Goal: Information Seeking & Learning: Find specific fact

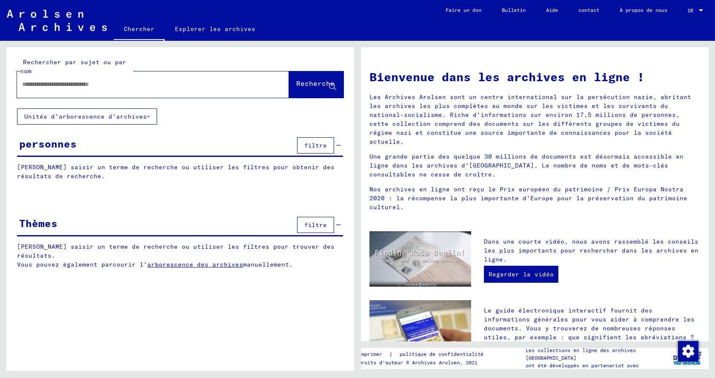
click at [193, 83] on input "text" at bounding box center [142, 84] width 241 height 9
type input "*****"
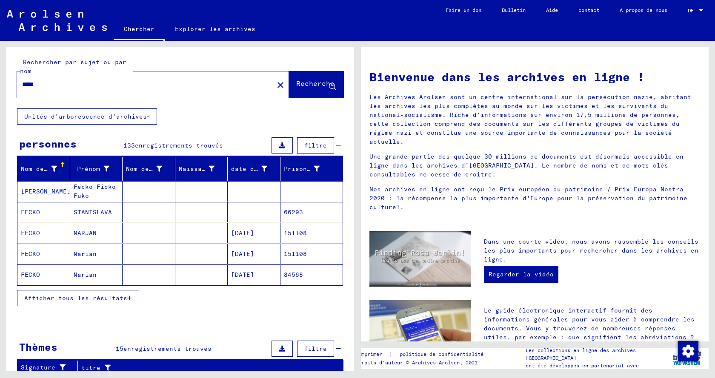
click at [74, 295] on font "Afficher tous les résultats" at bounding box center [75, 298] width 103 height 8
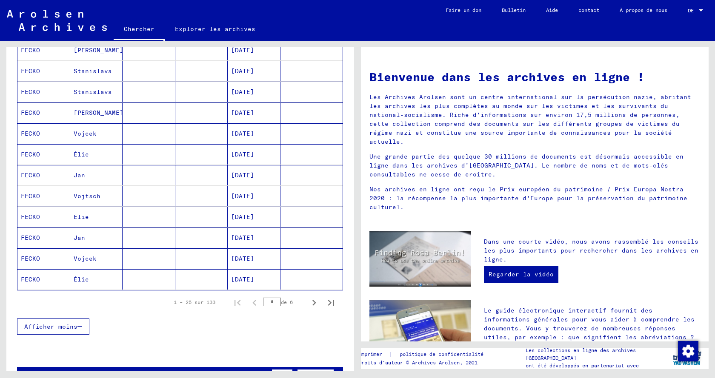
scroll to position [425, 0]
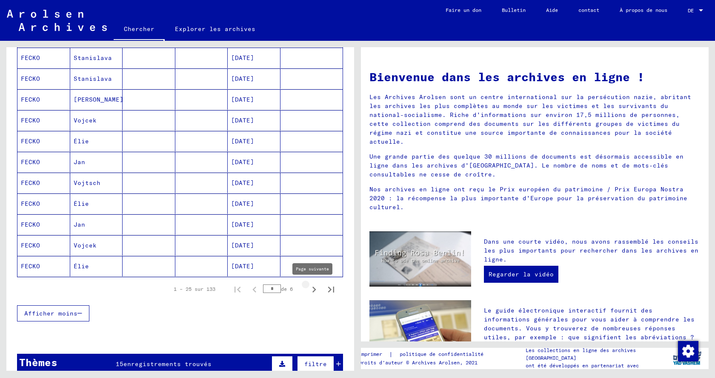
click at [308, 286] on icon "Page suivante" at bounding box center [314, 290] width 12 height 12
type input "*"
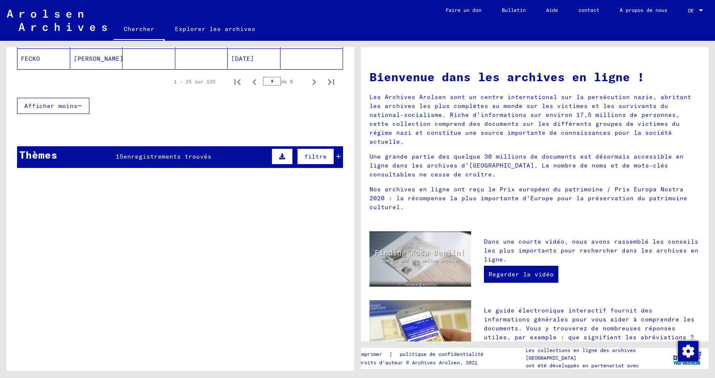
scroll to position [638, 0]
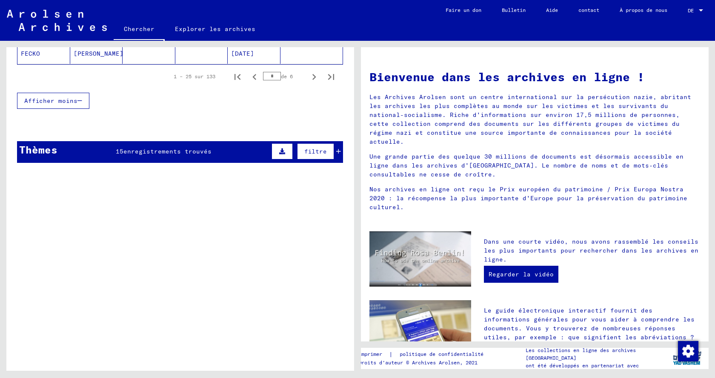
drag, startPoint x: 173, startPoint y: 146, endPoint x: 174, endPoint y: 151, distance: 5.0
click at [174, 148] on div "Thèmes 15 enregistrements trouvés filtre" at bounding box center [180, 152] width 326 height 22
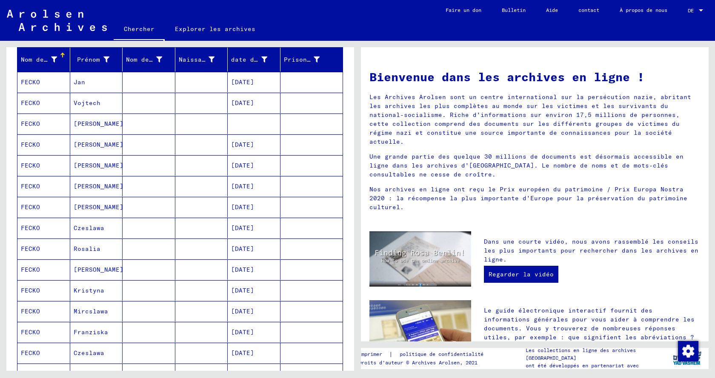
scroll to position [0, 0]
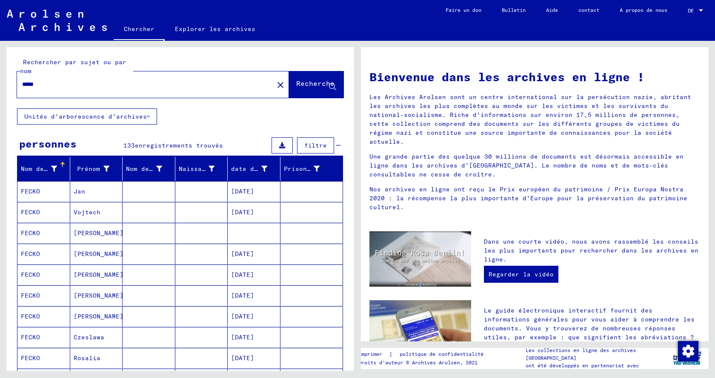
drag, startPoint x: 43, startPoint y: 86, endPoint x: 14, endPoint y: 83, distance: 28.2
click at [14, 83] on div "Rechercher par sujet ou par nom ***** close Recherche" at bounding box center [180, 77] width 348 height 61
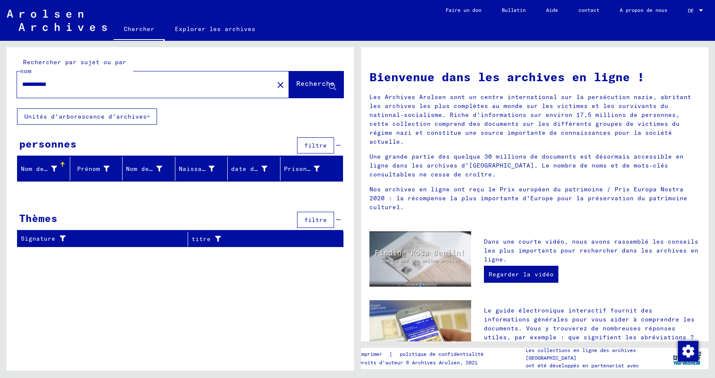
click at [99, 116] on font "Unités d'arborescence d'archives" at bounding box center [85, 117] width 123 height 8
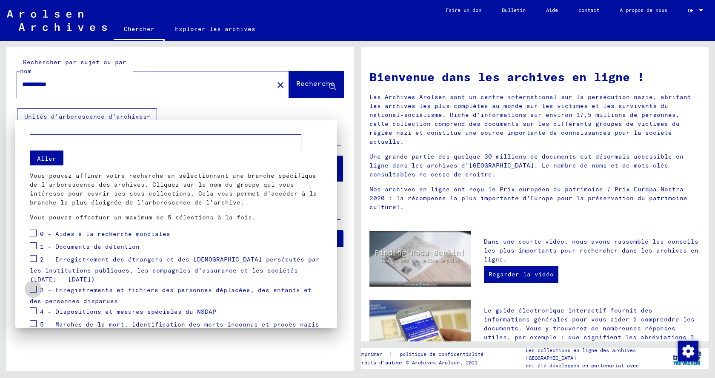
click at [35, 288] on span at bounding box center [33, 289] width 7 height 7
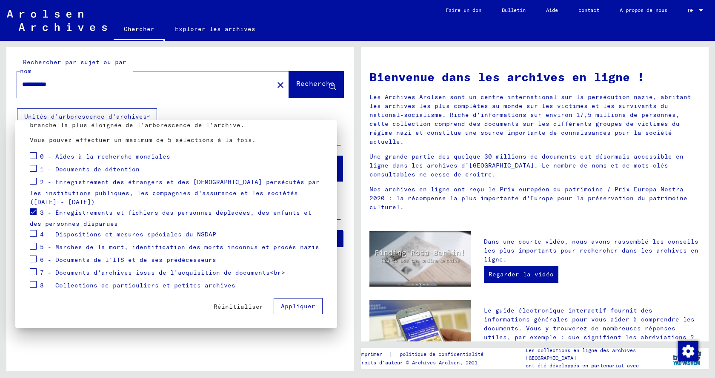
scroll to position [78, 0]
click at [310, 86] on div at bounding box center [357, 189] width 715 height 378
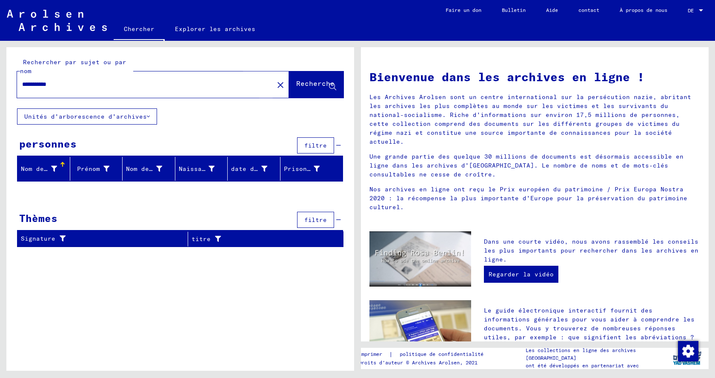
click at [314, 86] on font "Recherche" at bounding box center [315, 83] width 38 height 9
click at [130, 118] on font "Unités d'arborescence d'archives" at bounding box center [85, 117] width 123 height 8
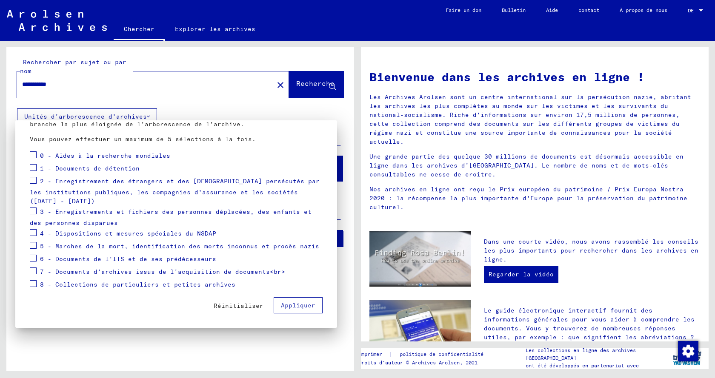
click at [33, 181] on span at bounding box center [33, 180] width 7 height 7
drag, startPoint x: 296, startPoint y: 299, endPoint x: 294, endPoint y: 310, distance: 10.7
click at [294, 305] on button "Appliquer" at bounding box center [298, 305] width 49 height 16
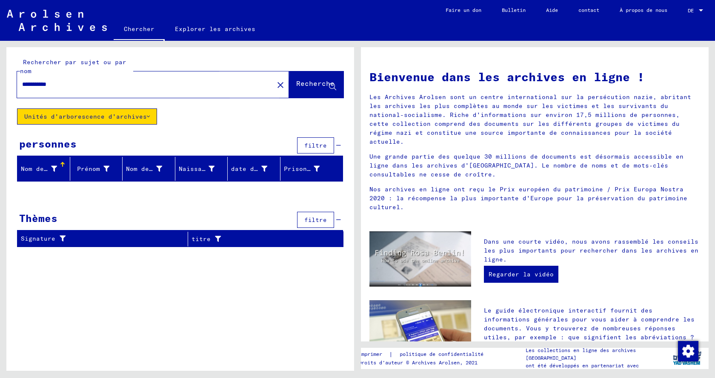
click at [302, 83] on font "Recherche" at bounding box center [315, 83] width 38 height 9
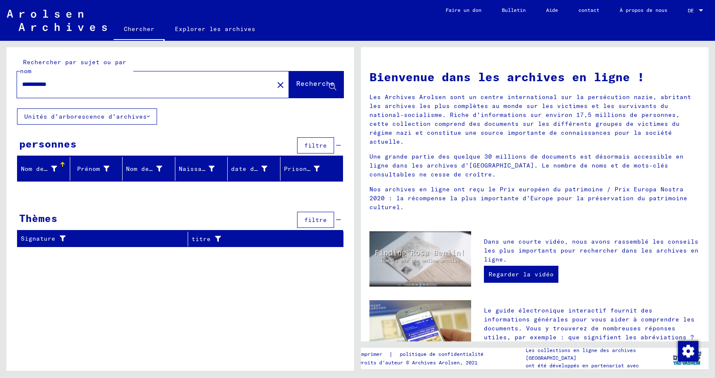
click at [133, 115] on font "Unités d'arborescence d'archives" at bounding box center [85, 117] width 123 height 8
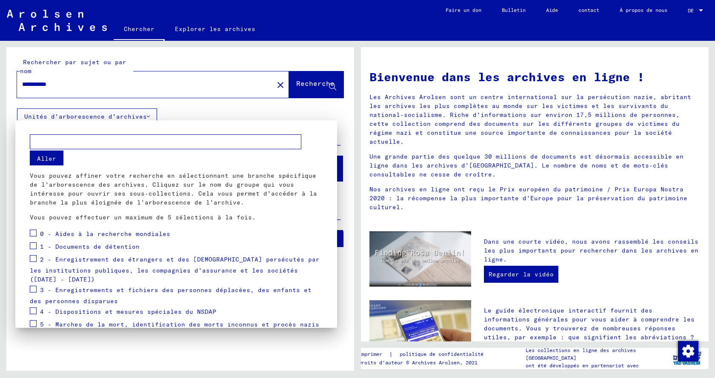
drag, startPoint x: 82, startPoint y: 83, endPoint x: 70, endPoint y: 88, distance: 13.2
click at [73, 86] on div at bounding box center [357, 189] width 715 height 378
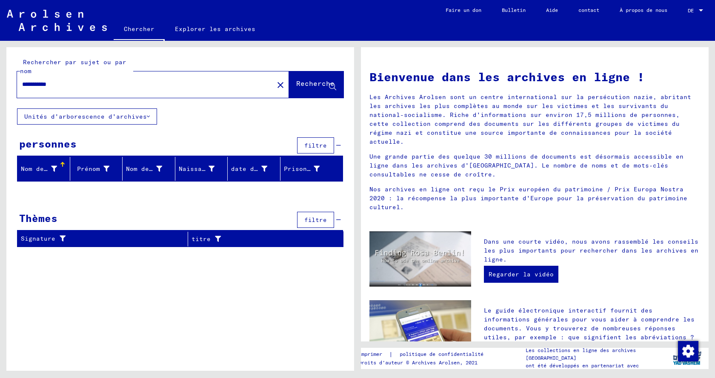
drag, startPoint x: 67, startPoint y: 87, endPoint x: 41, endPoint y: 79, distance: 27.2
click at [41, 79] on div "**********" at bounding box center [140, 84] width 246 height 19
type input "****"
click at [310, 78] on button "Recherche" at bounding box center [316, 84] width 54 height 26
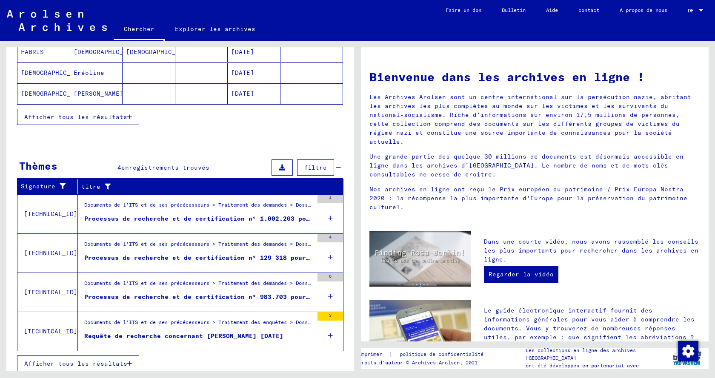
scroll to position [187, 0]
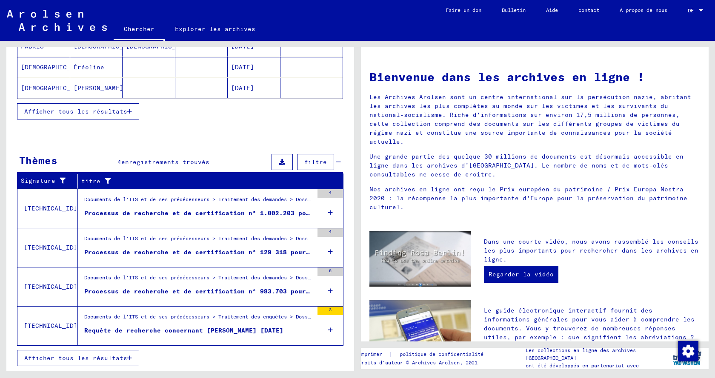
click at [233, 328] on font "Requête de recherche concernant [PERSON_NAME] [DATE]" at bounding box center [183, 331] width 199 height 8
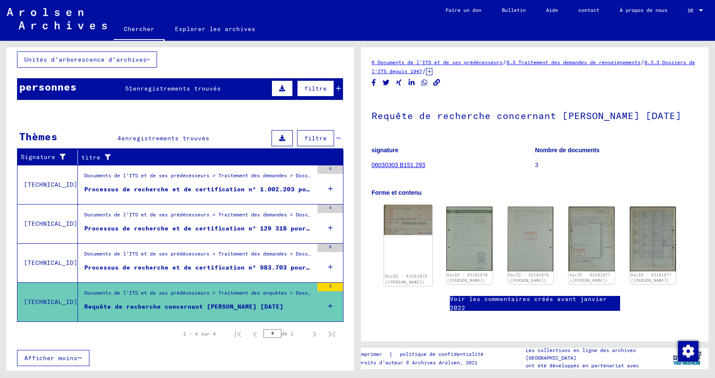
click at [414, 227] on img at bounding box center [408, 220] width 48 height 31
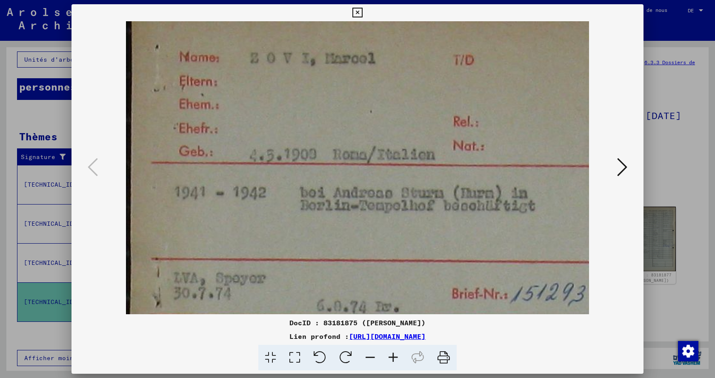
drag, startPoint x: 416, startPoint y: 220, endPoint x: 425, endPoint y: 208, distance: 14.3
click at [425, 208] on img at bounding box center [357, 167] width 514 height 293
click at [625, 167] on icon at bounding box center [622, 167] width 10 height 20
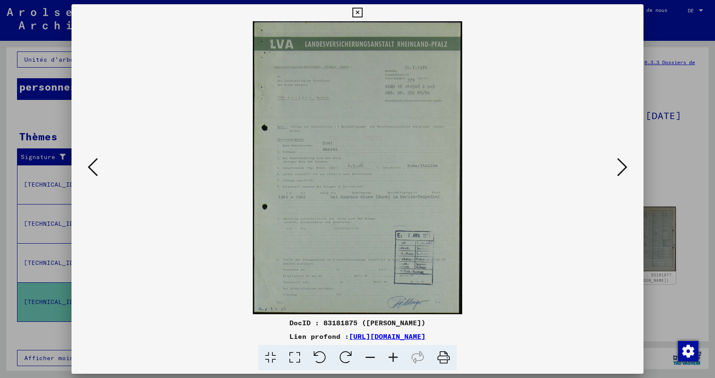
drag, startPoint x: 339, startPoint y: 151, endPoint x: 340, endPoint y: 143, distance: 8.1
click at [340, 145] on img at bounding box center [357, 167] width 514 height 293
click at [394, 357] on icon at bounding box center [393, 358] width 23 height 26
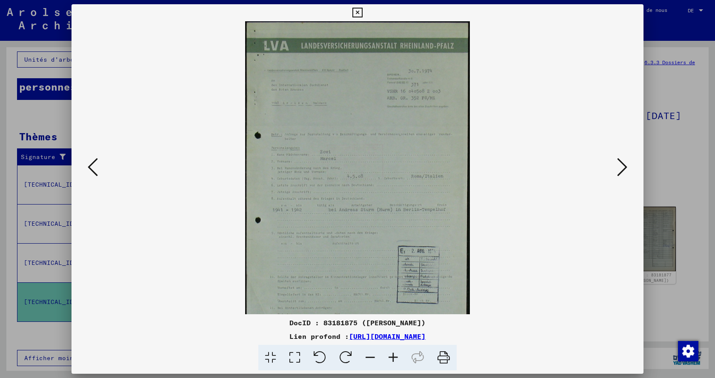
click at [395, 357] on icon at bounding box center [393, 358] width 23 height 26
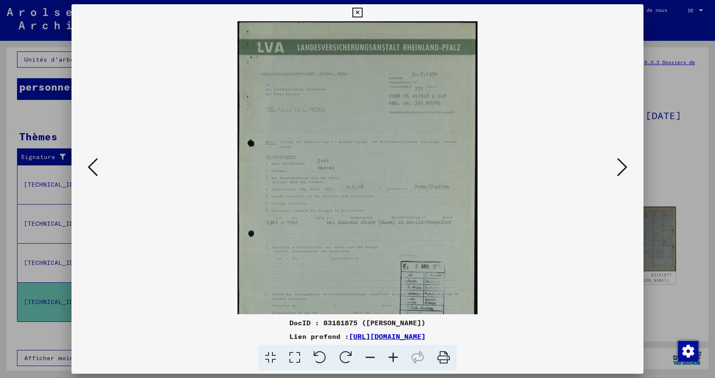
click at [396, 357] on icon at bounding box center [393, 358] width 23 height 26
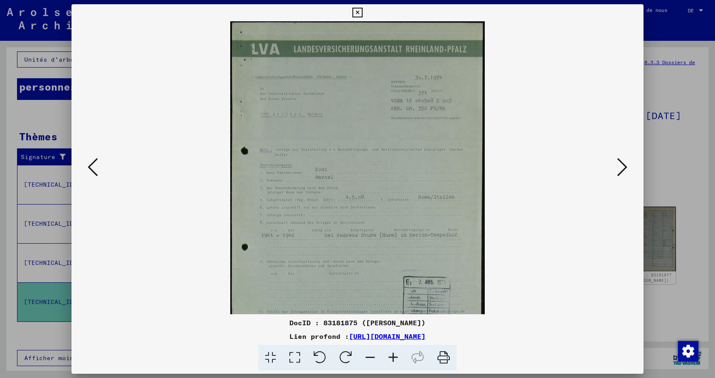
click at [397, 357] on icon at bounding box center [393, 358] width 23 height 26
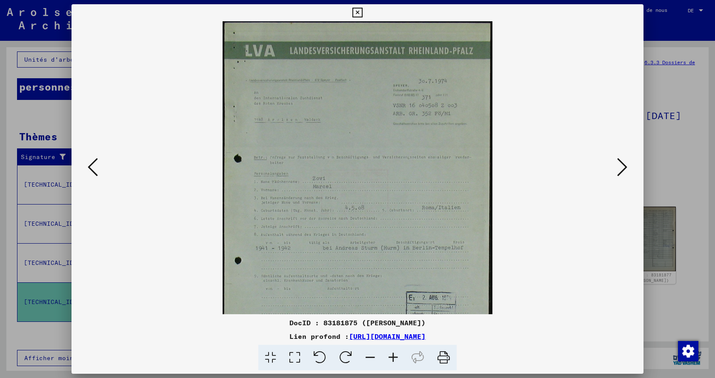
click at [397, 357] on icon at bounding box center [393, 358] width 23 height 26
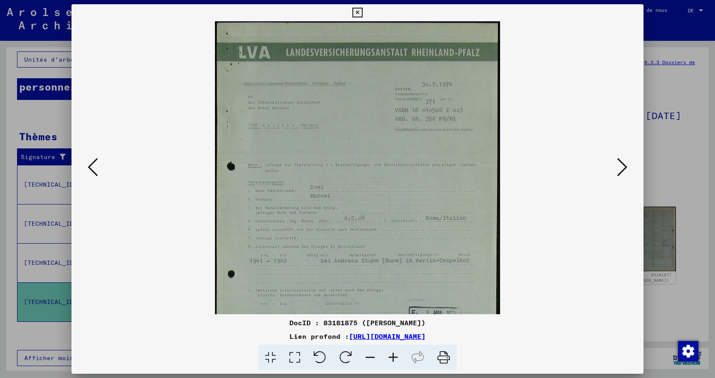
click at [397, 357] on icon at bounding box center [393, 358] width 23 height 26
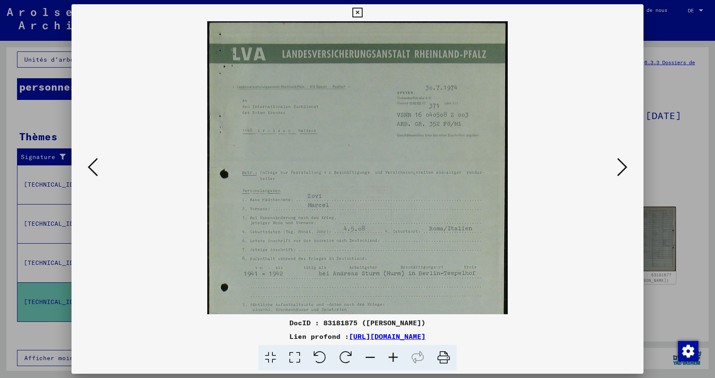
click at [397, 357] on icon at bounding box center [393, 358] width 23 height 26
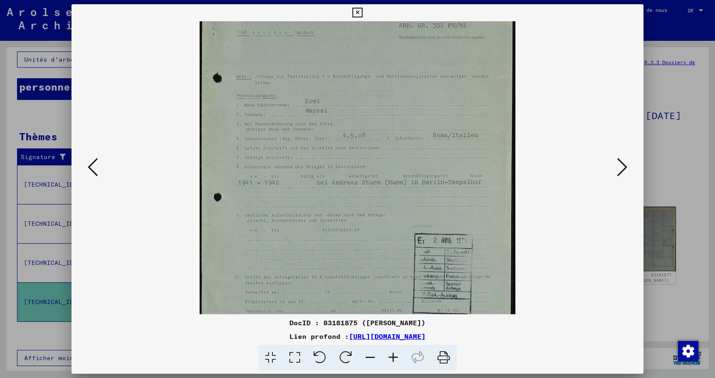
scroll to position [114, 0]
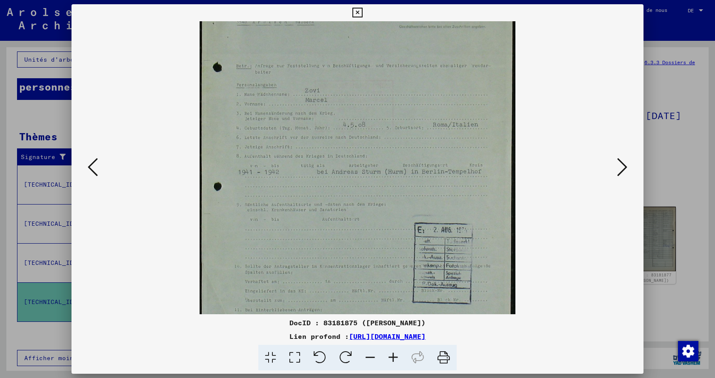
drag, startPoint x: 383, startPoint y: 247, endPoint x: 388, endPoint y: 139, distance: 108.6
click at [388, 139] on img at bounding box center [357, 128] width 315 height 442
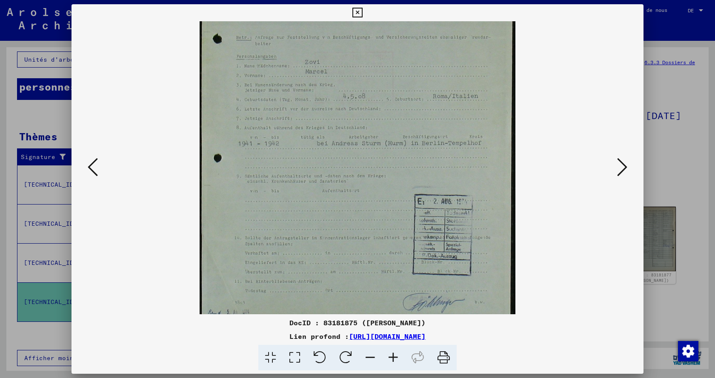
scroll to position [149, 0]
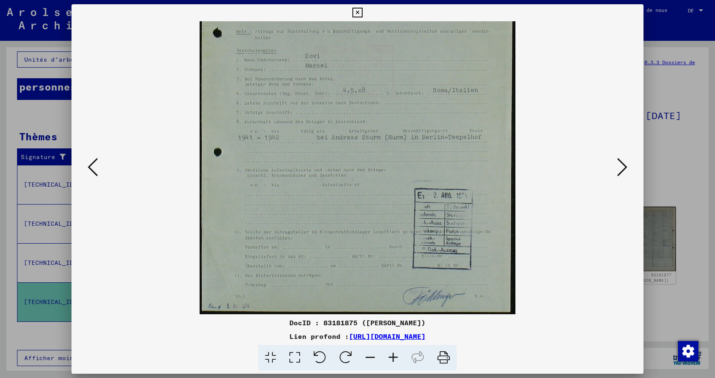
drag, startPoint x: 362, startPoint y: 179, endPoint x: 367, endPoint y: 144, distance: 35.7
click at [367, 144] on img at bounding box center [357, 93] width 315 height 442
click at [624, 168] on icon at bounding box center [622, 167] width 10 height 20
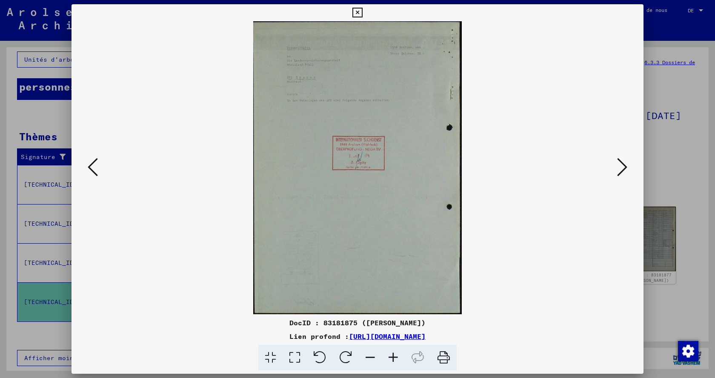
click at [624, 168] on icon at bounding box center [622, 167] width 10 height 20
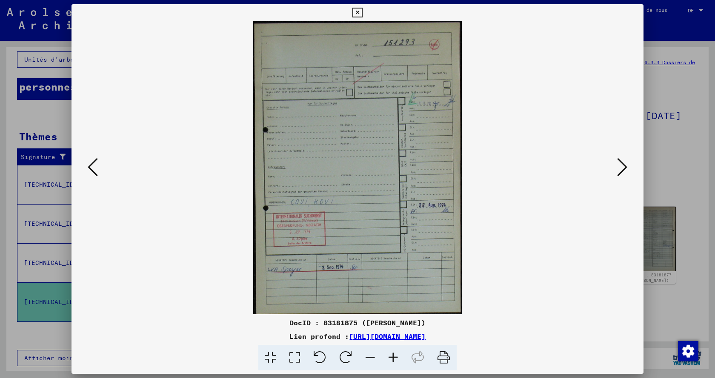
click at [624, 168] on icon at bounding box center [622, 167] width 10 height 20
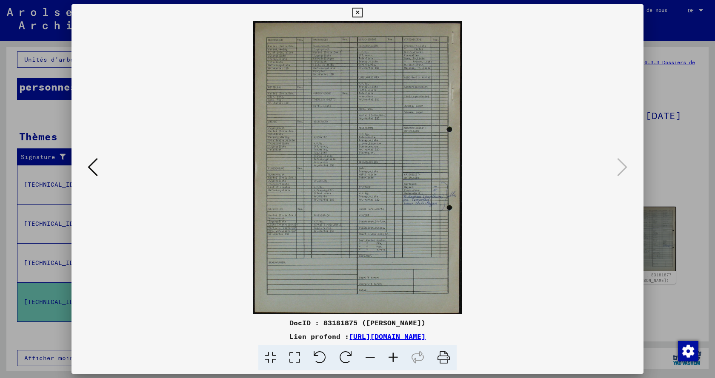
click at [354, 15] on icon at bounding box center [357, 13] width 10 height 10
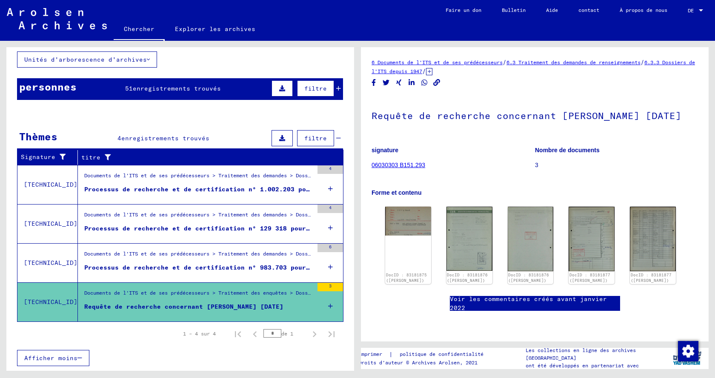
click at [235, 265] on font "Processus de recherche et de certification n° 983.703 pour [PERSON_NAME] né le …" at bounding box center [269, 268] width 371 height 8
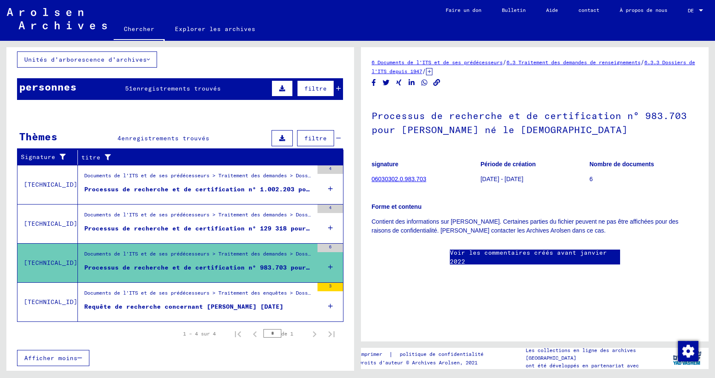
click at [510, 257] on font "Voir les commentaires créés avant janvier 2022" at bounding box center [528, 257] width 157 height 17
click at [328, 264] on icon at bounding box center [330, 267] width 5 height 30
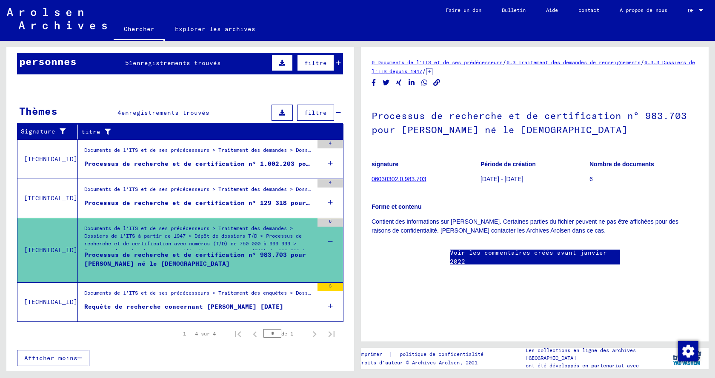
click at [228, 244] on font "Documents de l'ITS et de ses prédécesseurs > Traitement des demandes > Dossiers…" at bounding box center [194, 243] width 221 height 37
click at [212, 251] on font "Processus de recherche et de certification n° 983.703 pour [PERSON_NAME] né le …" at bounding box center [195, 259] width 222 height 17
click at [266, 199] on font "Processus de recherche et de certification n° 129 318 pour [PERSON_NAME] né le …" at bounding box center [269, 203] width 371 height 8
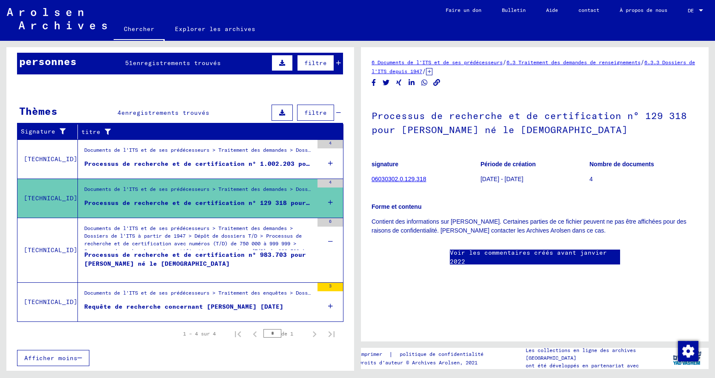
click at [247, 201] on font "Processus de recherche et de certification n° 129 318 pour [PERSON_NAME] né le …" at bounding box center [269, 203] width 371 height 8
click at [322, 202] on mat-cell at bounding box center [311, 194] width 63 height 21
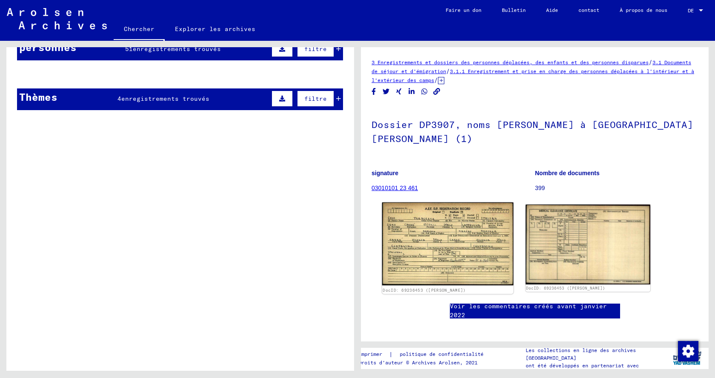
click at [472, 240] on img at bounding box center [447, 243] width 131 height 83
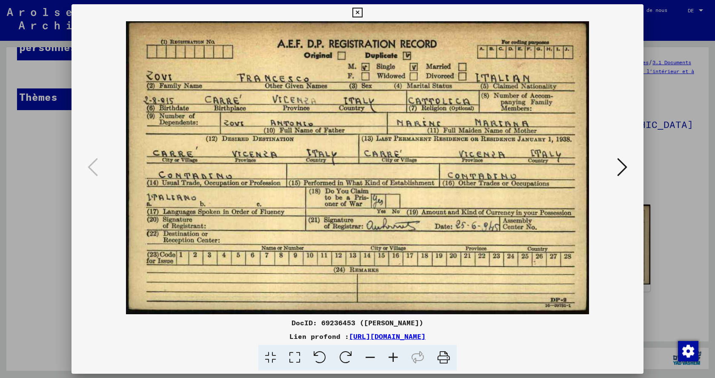
drag, startPoint x: 396, startPoint y: 150, endPoint x: 389, endPoint y: 160, distance: 12.3
click at [389, 160] on img at bounding box center [357, 167] width 514 height 293
click at [355, 10] on icon at bounding box center [357, 13] width 10 height 10
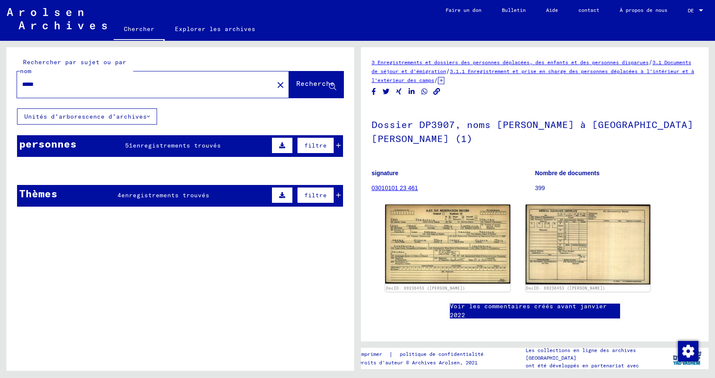
click at [196, 192] on font "[GEOGRAPHIC_DATA]" at bounding box center [211, 192] width 65 height 8
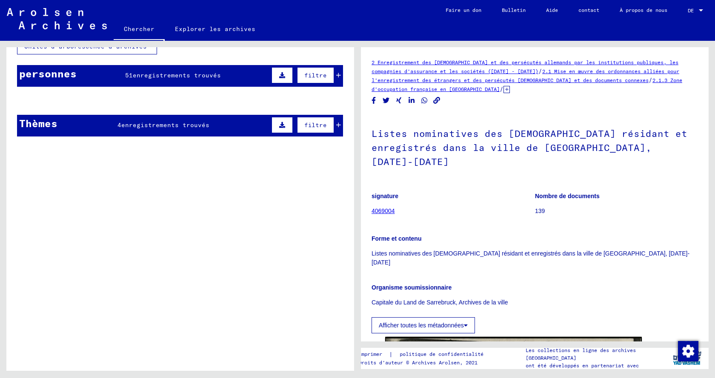
scroll to position [85, 0]
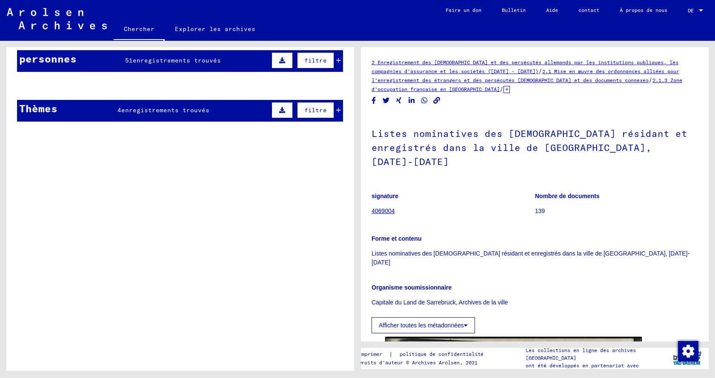
click at [179, 110] on font "[GEOGRAPHIC_DATA]" at bounding box center [211, 107] width 65 height 8
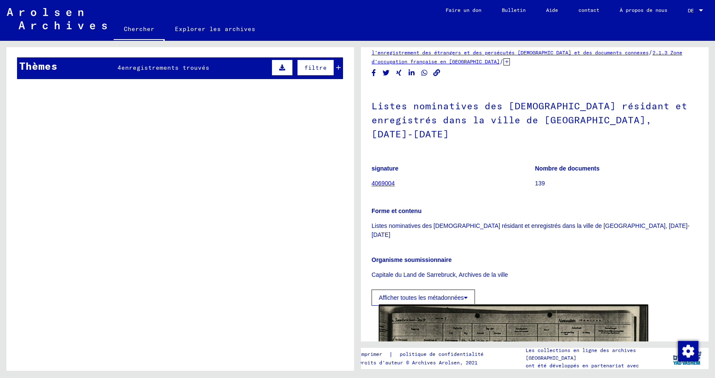
scroll to position [43, 0]
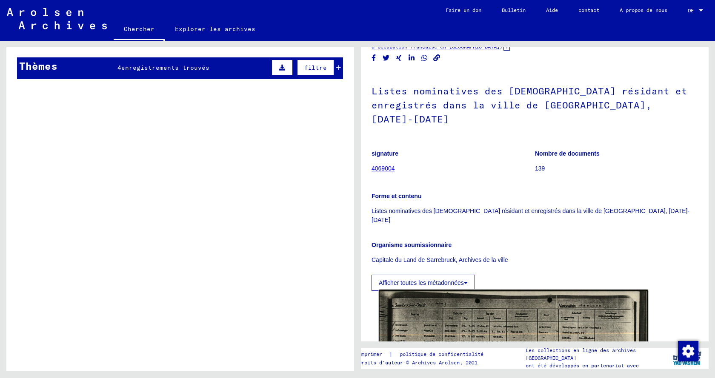
click at [471, 316] on img at bounding box center [513, 384] width 269 height 189
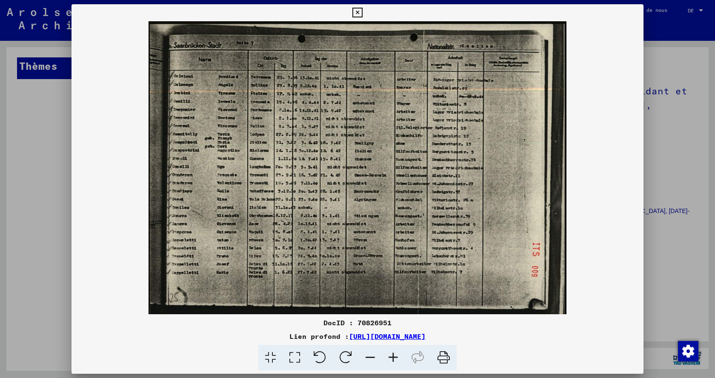
click at [206, 195] on img at bounding box center [357, 167] width 572 height 293
click at [400, 357] on icon at bounding box center [393, 358] width 23 height 26
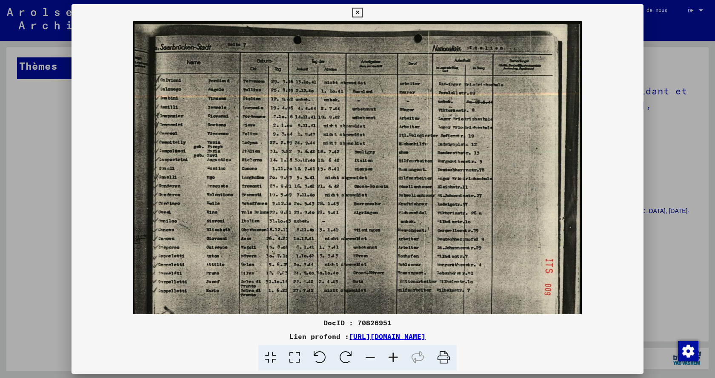
click at [394, 357] on icon at bounding box center [393, 358] width 23 height 26
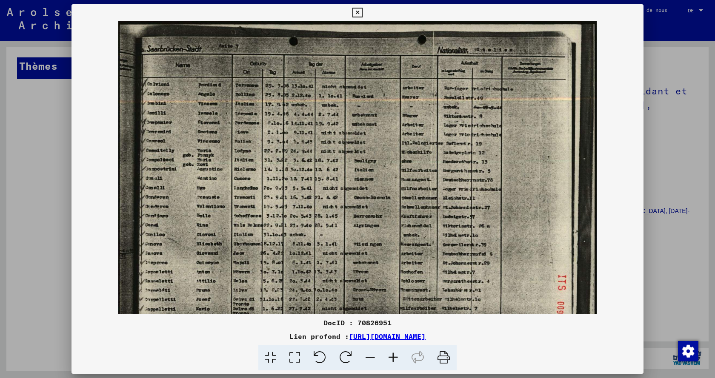
click at [394, 357] on icon at bounding box center [393, 358] width 23 height 26
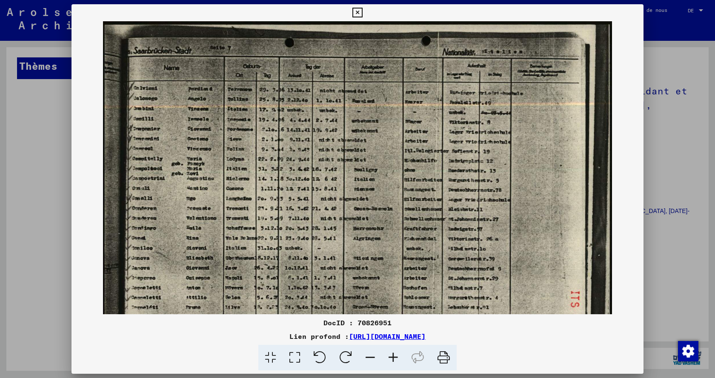
click at [393, 357] on icon at bounding box center [393, 358] width 23 height 26
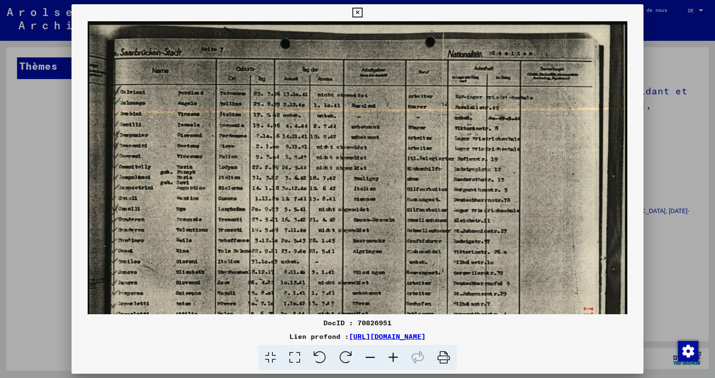
click at [393, 357] on icon at bounding box center [393, 358] width 23 height 26
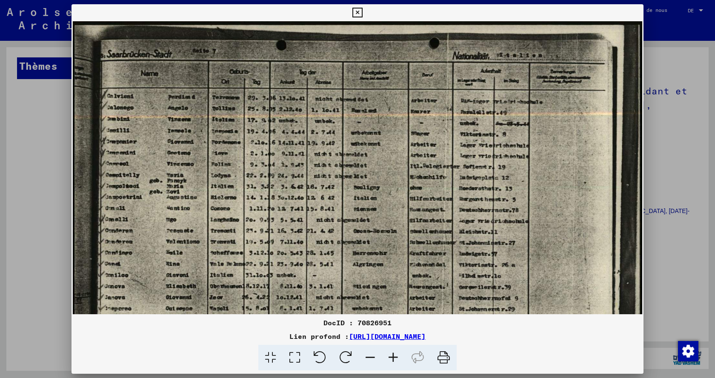
click at [393, 357] on icon at bounding box center [393, 358] width 23 height 26
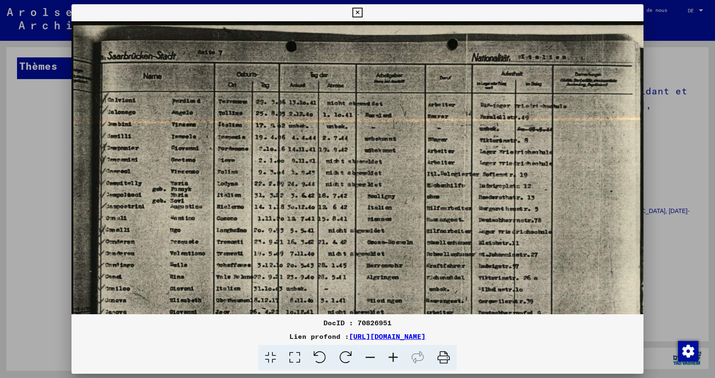
click at [393, 357] on icon at bounding box center [393, 358] width 23 height 26
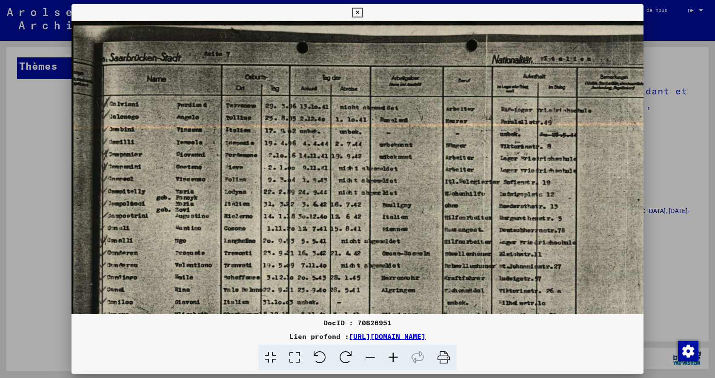
click at [393, 357] on icon at bounding box center [393, 358] width 23 height 26
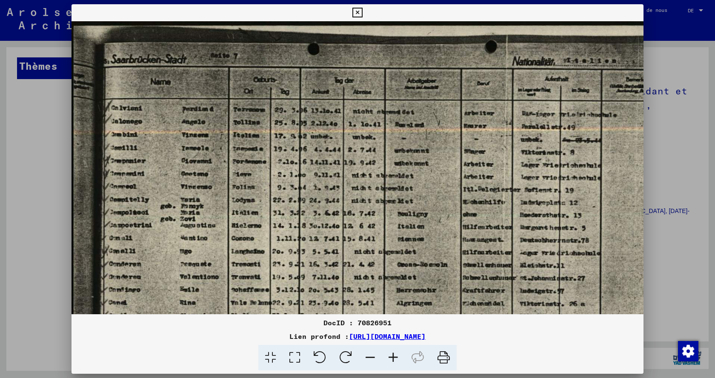
click at [393, 357] on icon at bounding box center [393, 358] width 23 height 26
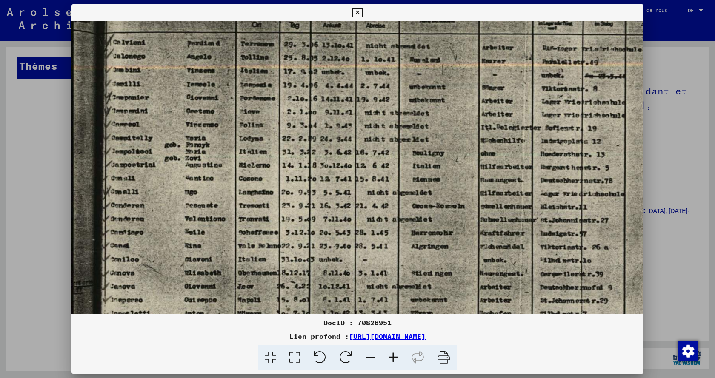
scroll to position [135, 0]
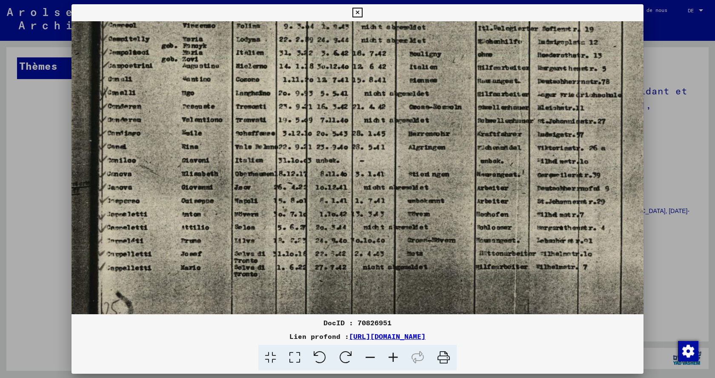
drag, startPoint x: 222, startPoint y: 200, endPoint x: 250, endPoint y: 40, distance: 161.8
click at [250, 40] on img at bounding box center [413, 94] width 691 height 485
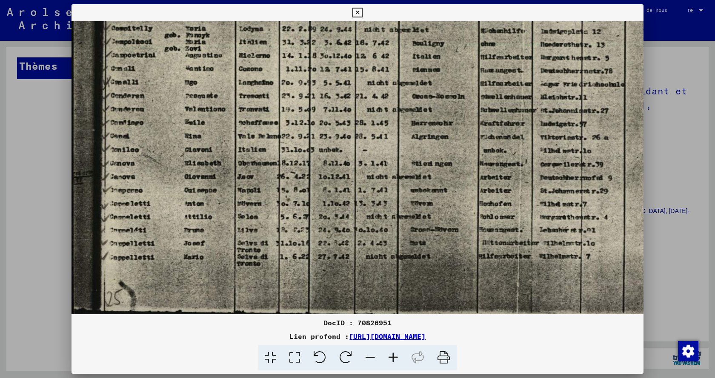
scroll to position [191, 0]
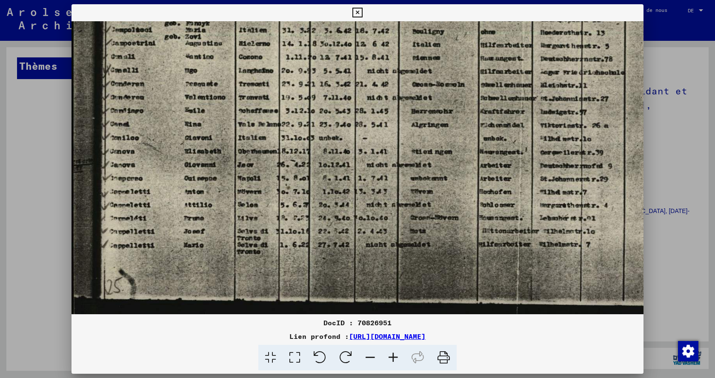
drag, startPoint x: 259, startPoint y: 160, endPoint x: 293, endPoint y: 61, distance: 104.5
click at [293, 61] on img at bounding box center [416, 72] width 691 height 485
